Goal: Navigation & Orientation: Go to known website

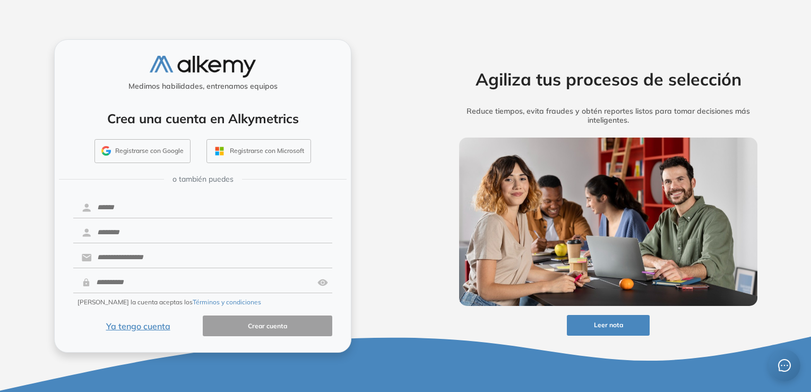
click at [134, 326] on button "Ya tengo cuenta" at bounding box center [138, 325] width 130 height 21
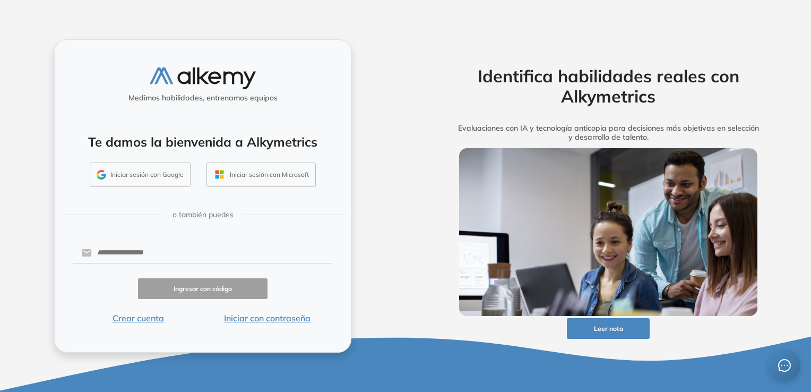
click at [237, 320] on button "Iniciar con contraseña" at bounding box center [268, 318] width 130 height 13
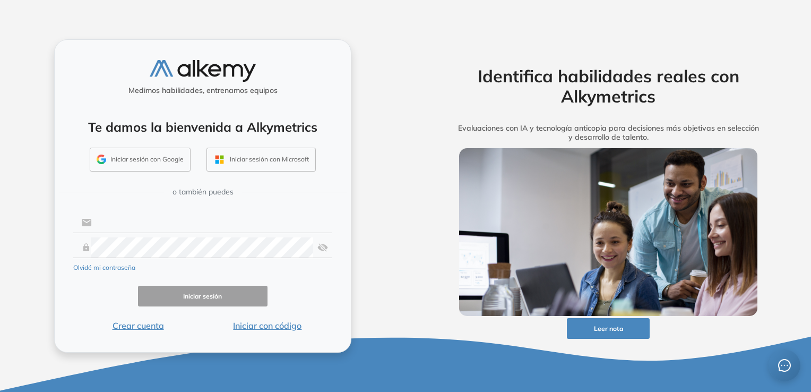
type input "**********"
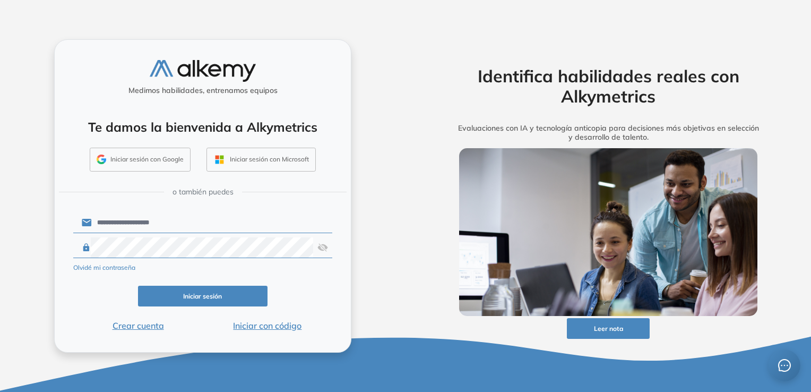
click at [195, 297] on button "Iniciar sesión" at bounding box center [203, 296] width 130 height 21
